Goal: Contribute content

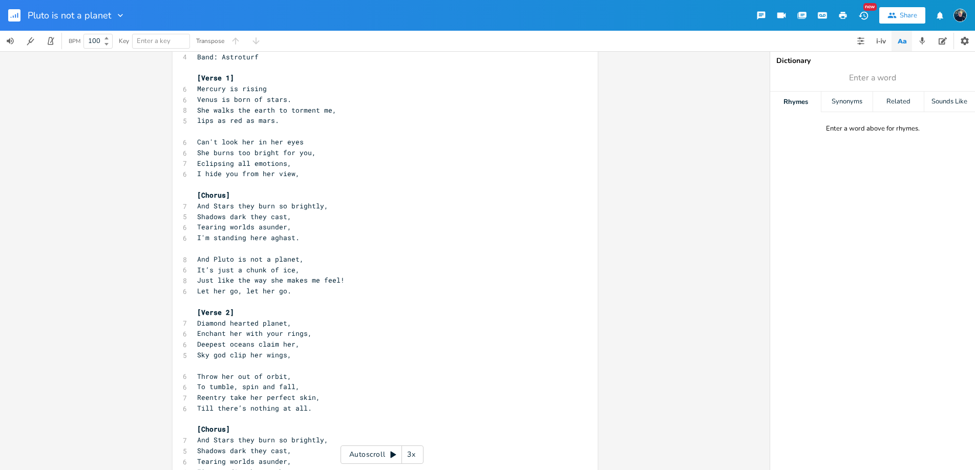
scroll to position [52, 0]
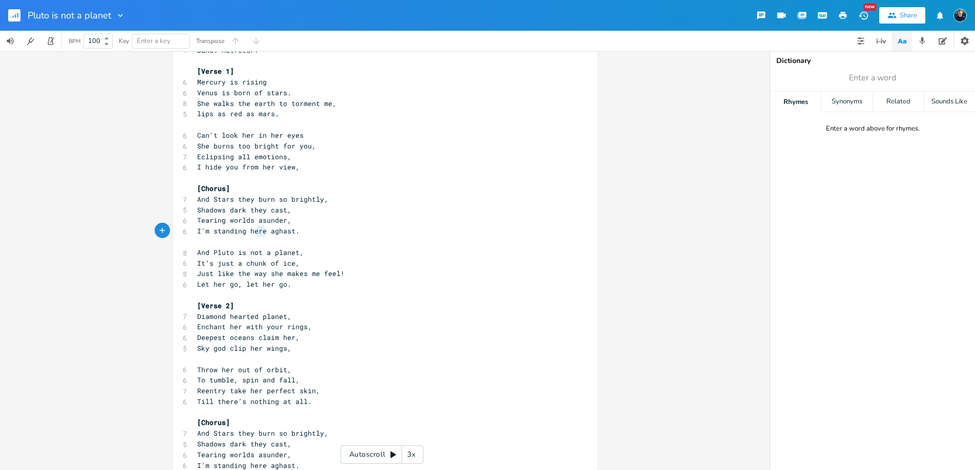
type textarea "ere"
drag, startPoint x: 264, startPoint y: 231, endPoint x: 251, endPoint y: 230, distance: 12.3
click at [251, 230] on span "I'm standing here aghast." at bounding box center [248, 230] width 102 height 9
click at [253, 230] on span "I'm standing here aghast." at bounding box center [248, 230] width 102 height 9
click at [211, 231] on span "I'm standing here aghast." at bounding box center [248, 230] width 102 height 9
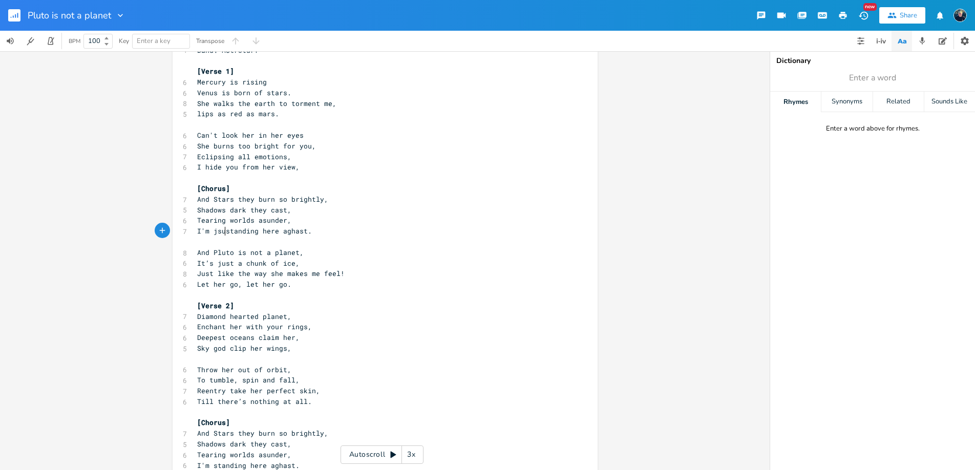
type textarea "jsut"
type textarea "us"
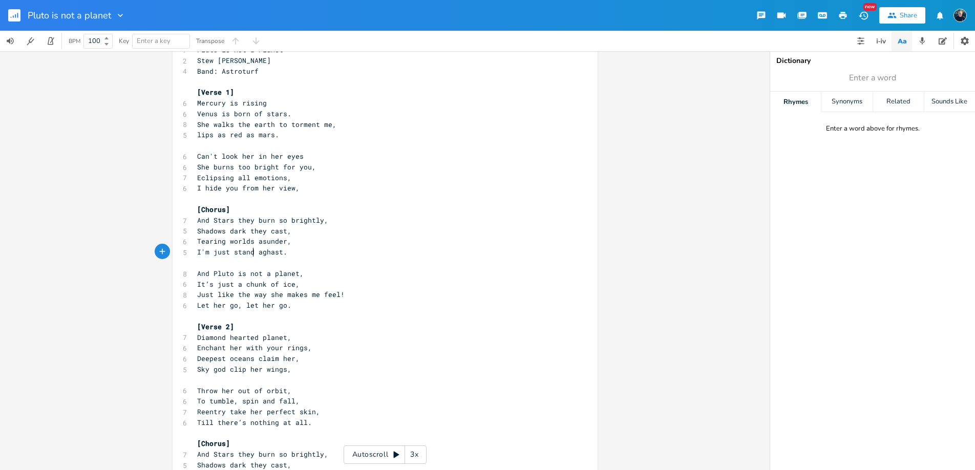
scroll to position [0, 0]
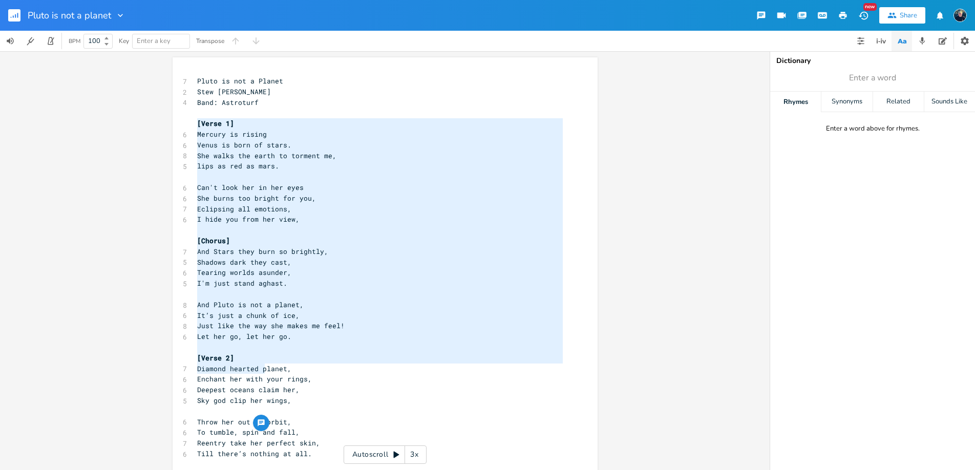
type textarea "[Verse 1] Mercury is rising Venus is born of stars. She walks the earth to torm…"
drag, startPoint x: 193, startPoint y: 121, endPoint x: 262, endPoint y: 360, distance: 248.4
click at [262, 360] on div "7 Pluto is not a Planet 2 Stew [PERSON_NAME] 4 Band: Astroturf ​ [Verse 1] 6 Me…" at bounding box center [380, 449] width 370 height 746
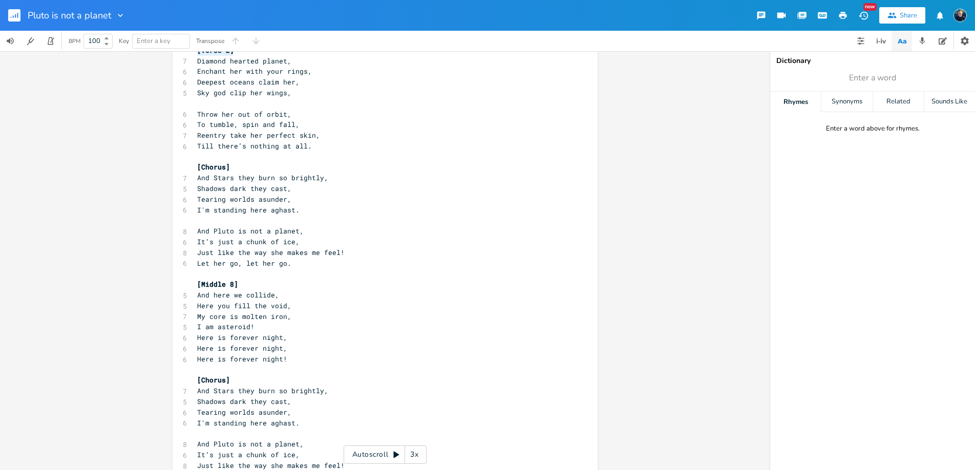
scroll to position [357, 0]
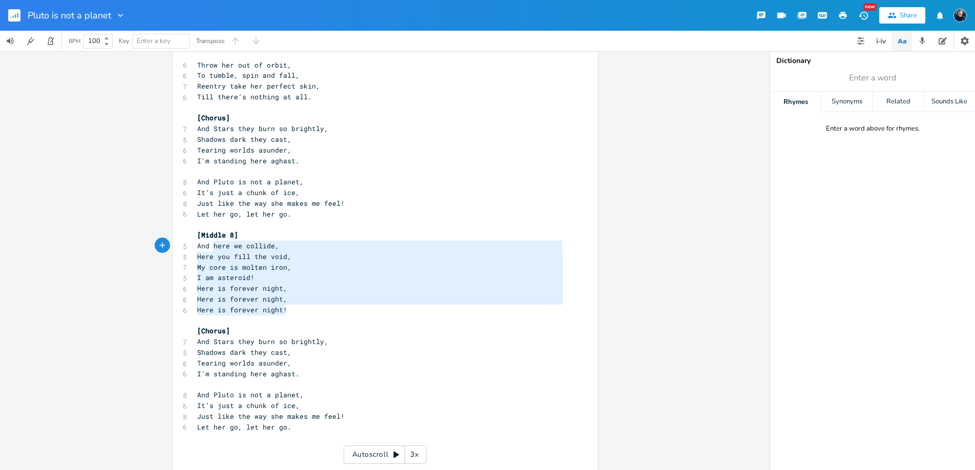
type textarea "[Middle 8] And here we collide, Here you fill the void, My core is molten iron,…"
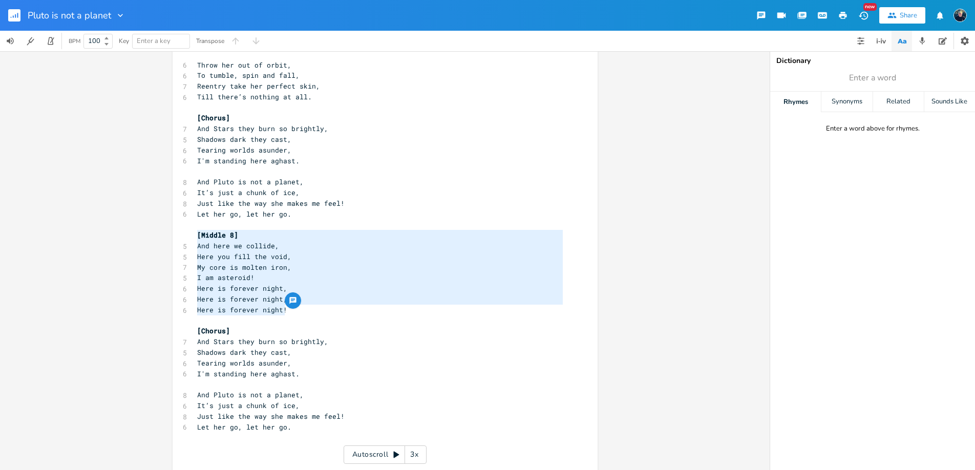
drag, startPoint x: 288, startPoint y: 311, endPoint x: 193, endPoint y: 237, distance: 120.8
click at [195, 237] on div "7 Pluto is not a Planet 2 Stew [PERSON_NAME] 4 Band: Astroturf ​ [Verse 1] 6 Me…" at bounding box center [380, 92] width 370 height 746
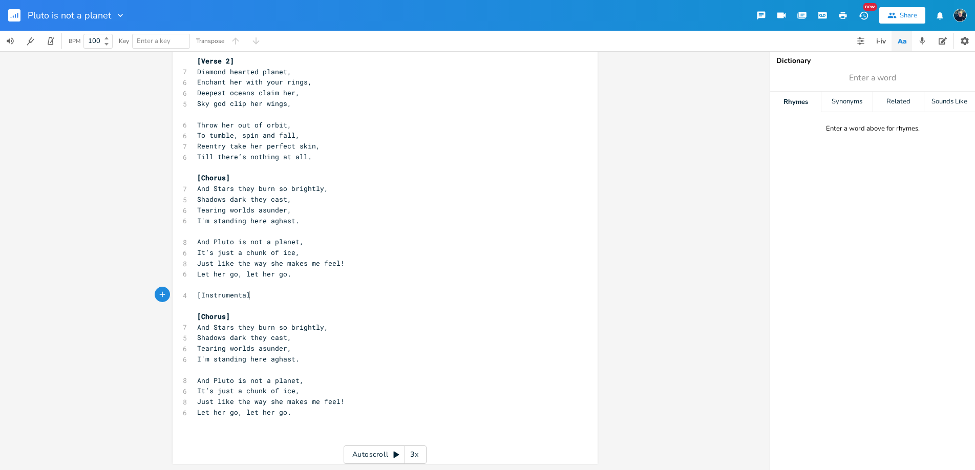
type textarea "[Instrumental"
type textarea "}"
type textarea "]"
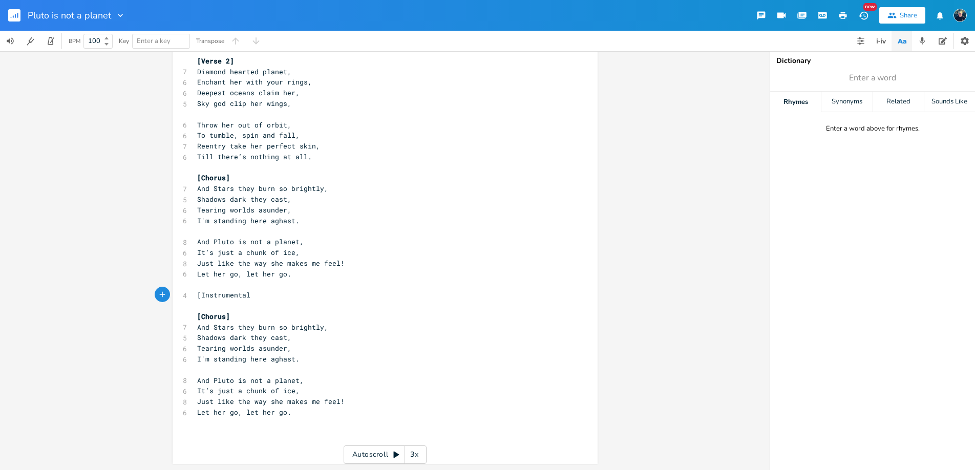
scroll to position [0, 2]
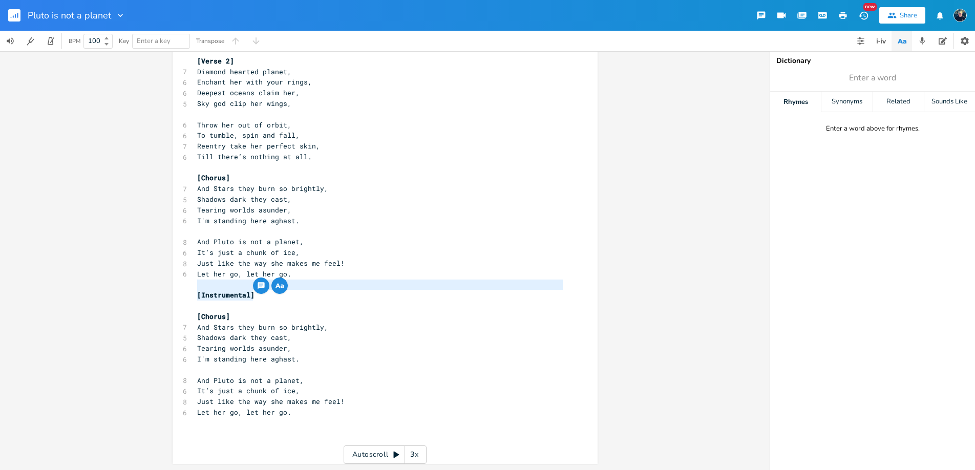
type textarea "[Instrumental]"
drag, startPoint x: 256, startPoint y: 295, endPoint x: 167, endPoint y: 292, distance: 88.6
click at [167, 292] on div "[Instrumental] xxxxxxxxxx 7 Pluto is not a Planet 2 Stew [PERSON_NAME] 4 Band: …" at bounding box center [385, 260] width 770 height 419
click at [295, 414] on pre "Let her go, let her go." at bounding box center [380, 412] width 370 height 11
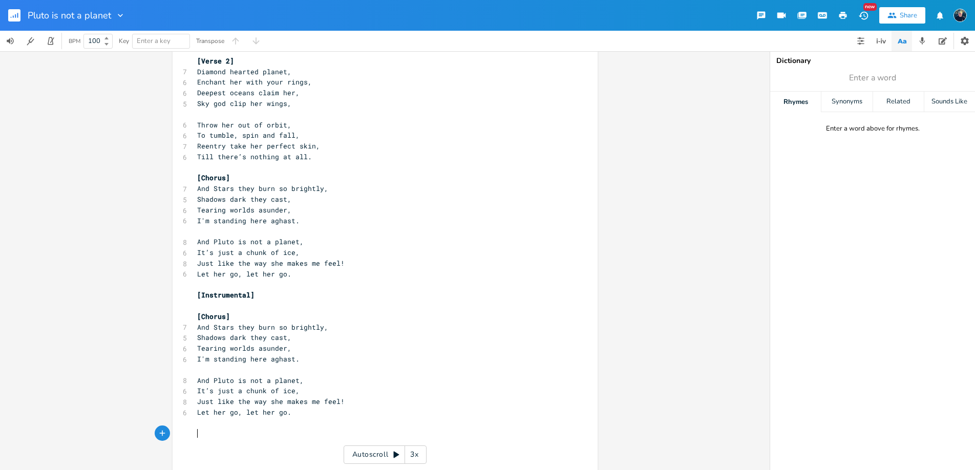
paste textarea
type textarea "with gui"
type textarea "swooping synths/gujitars"
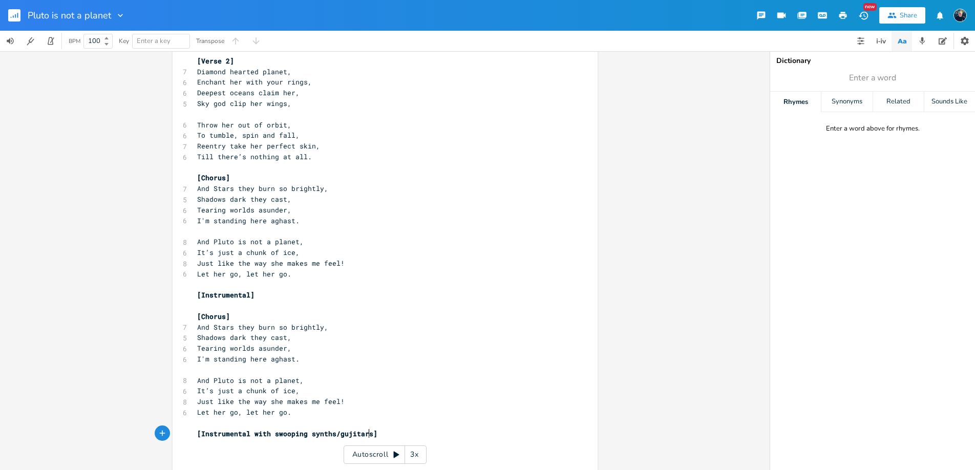
scroll to position [0, 77]
type textarea "itars"
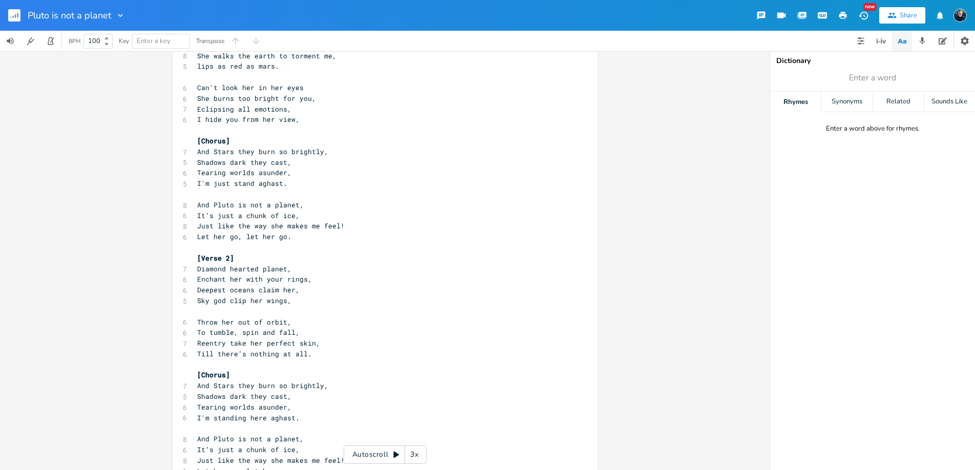
scroll to position [274, 0]
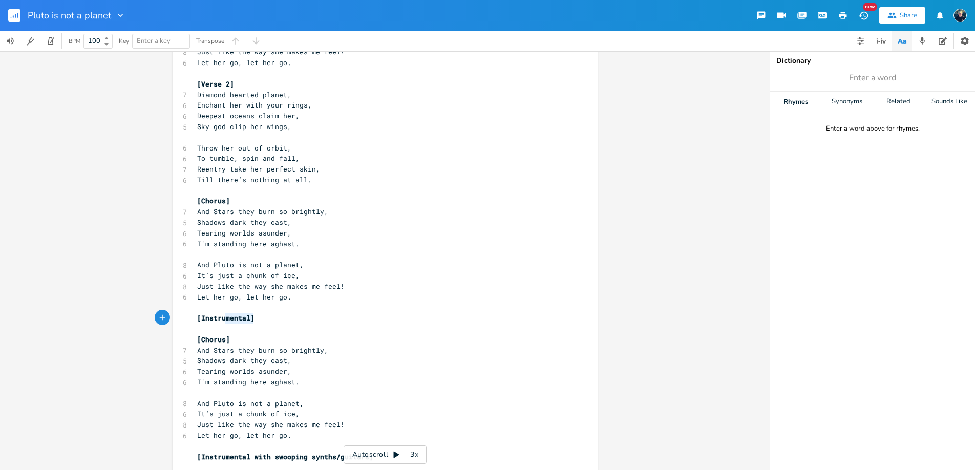
type textarea "[Instrumental]"
drag, startPoint x: 224, startPoint y: 317, endPoint x: 177, endPoint y: 317, distance: 46.6
click at [177, 317] on div "[Instrumental] xxxxxxxxxx 7 Pluto is not a Planet 2 Stew [PERSON_NAME] 4 Band: …" at bounding box center [385, 145] width 425 height 725
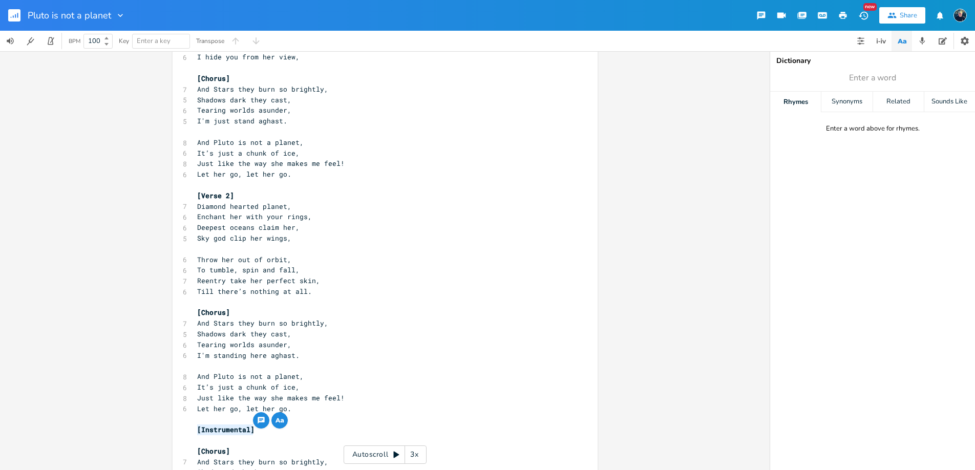
click at [308, 179] on pre "Let her go, let her go." at bounding box center [380, 174] width 370 height 11
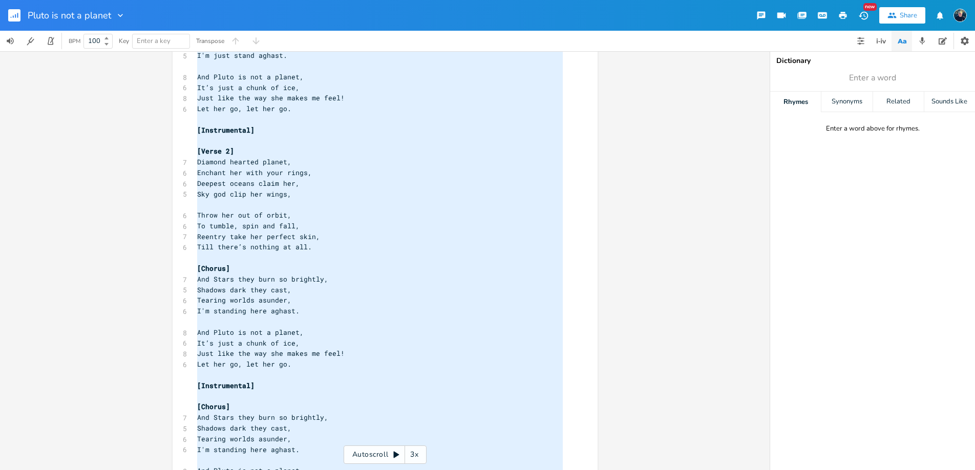
scroll to position [324, 0]
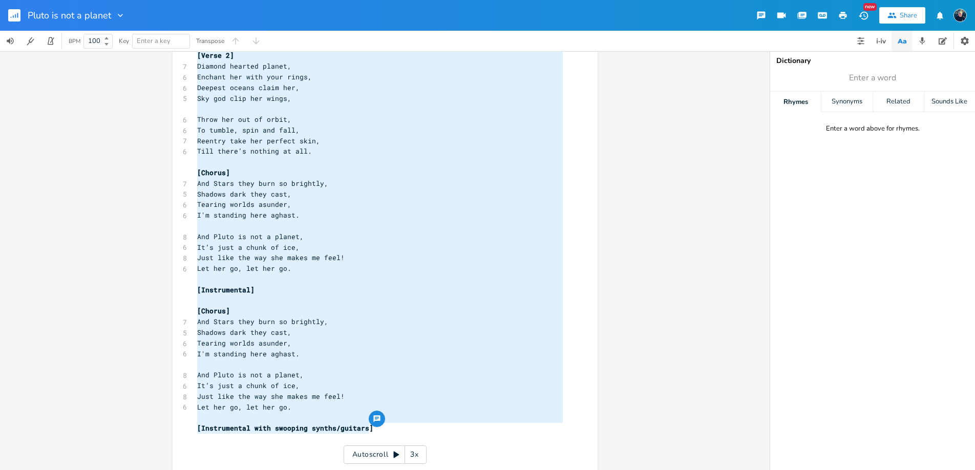
drag, startPoint x: 194, startPoint y: 122, endPoint x: 389, endPoint y: 432, distance: 365.8
click at [389, 432] on div "7 Pluto is not a Planet 2 Stew [PERSON_NAME] 4 Band: Astroturf ​ [Verse 1] 6 Me…" at bounding box center [380, 108] width 370 height 713
type textarea "[Lorem 5] Ipsumdo si ametco Adipi el sedd ei tempo. Inc utlab etd magna al enim…"
